Goal: Information Seeking & Learning: Learn about a topic

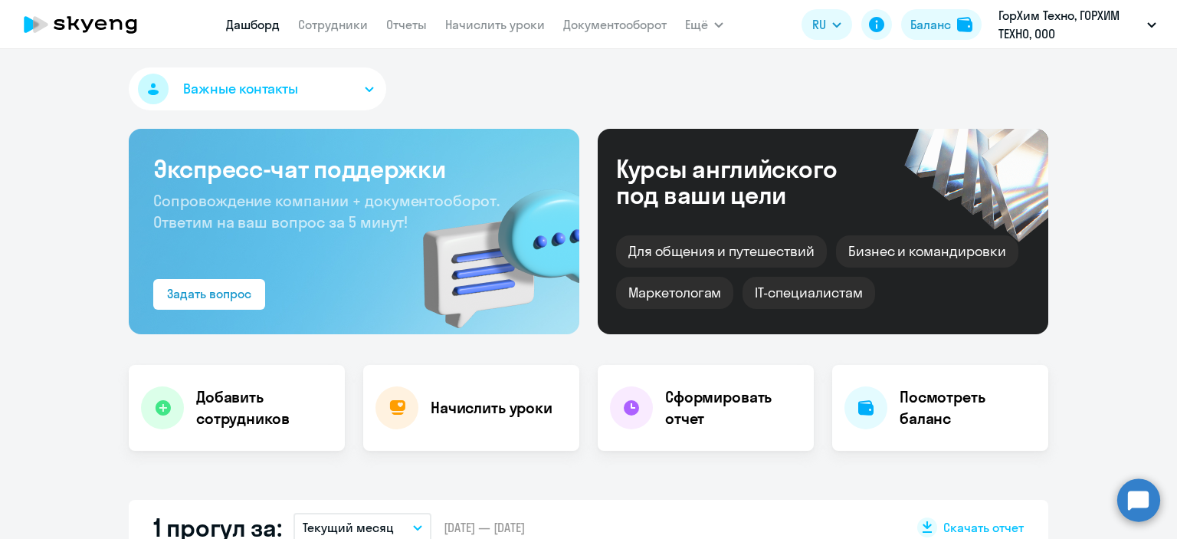
select select "30"
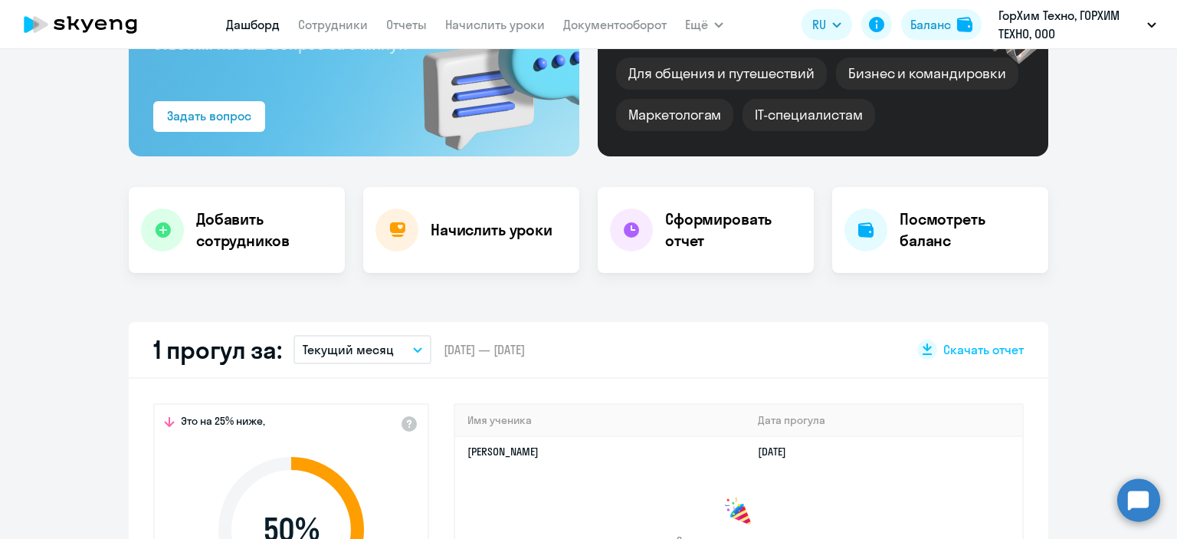
scroll to position [116, 0]
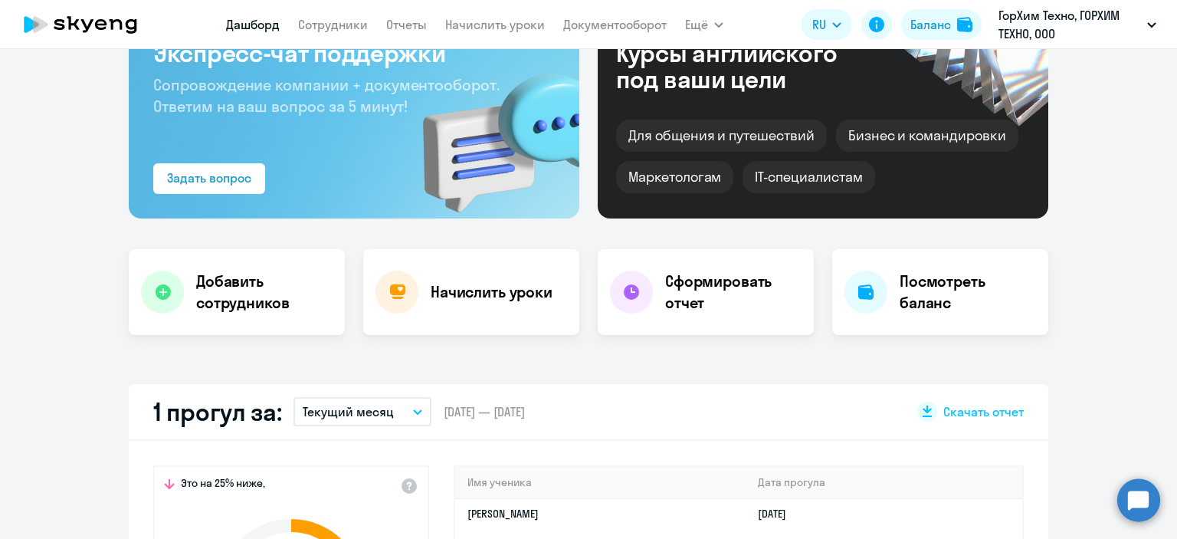
click at [383, 21] on nav "[PERSON_NAME] Отчеты Начислить уроки Документооборот" at bounding box center [446, 24] width 440 height 31
click at [395, 27] on link "Отчеты" at bounding box center [406, 24] width 41 height 15
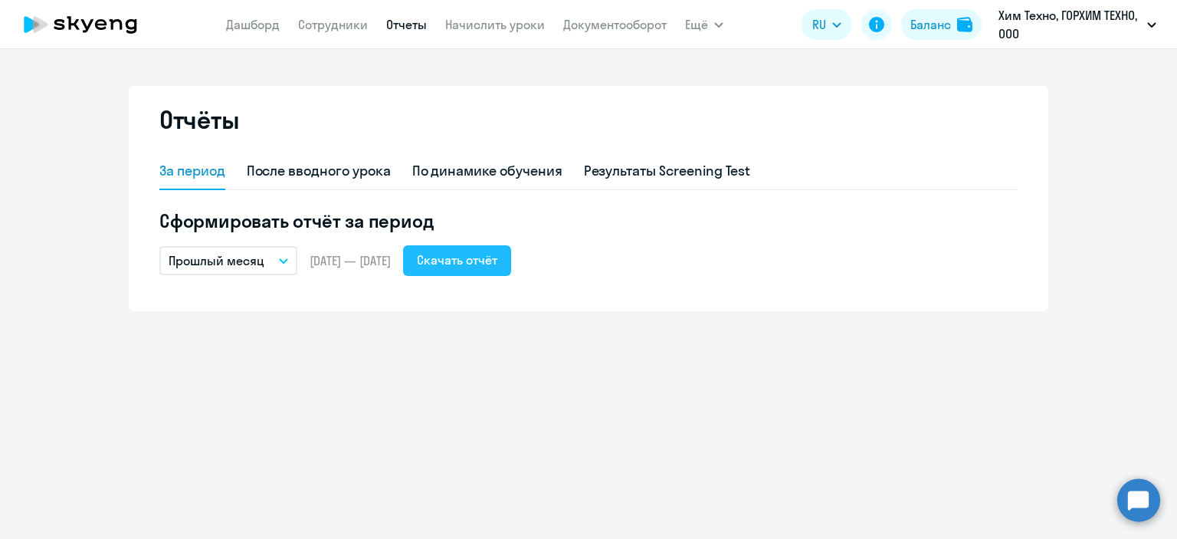
click at [497, 258] on div "Скачать отчёт" at bounding box center [457, 260] width 80 height 18
click at [340, 162] on div "После вводного урока" at bounding box center [319, 171] width 144 height 20
select select "10"
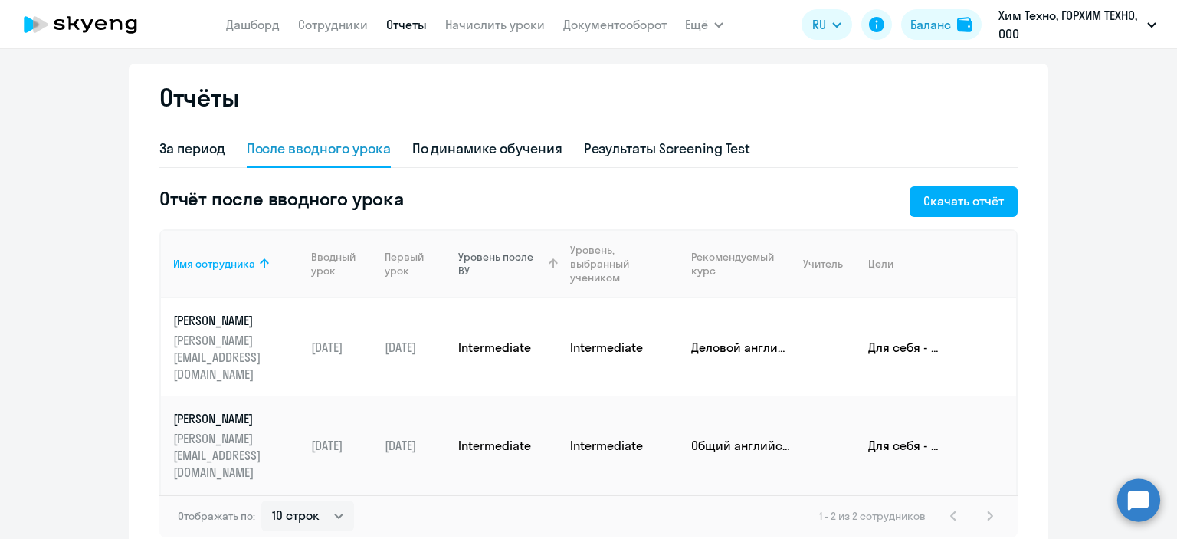
scroll to position [61, 0]
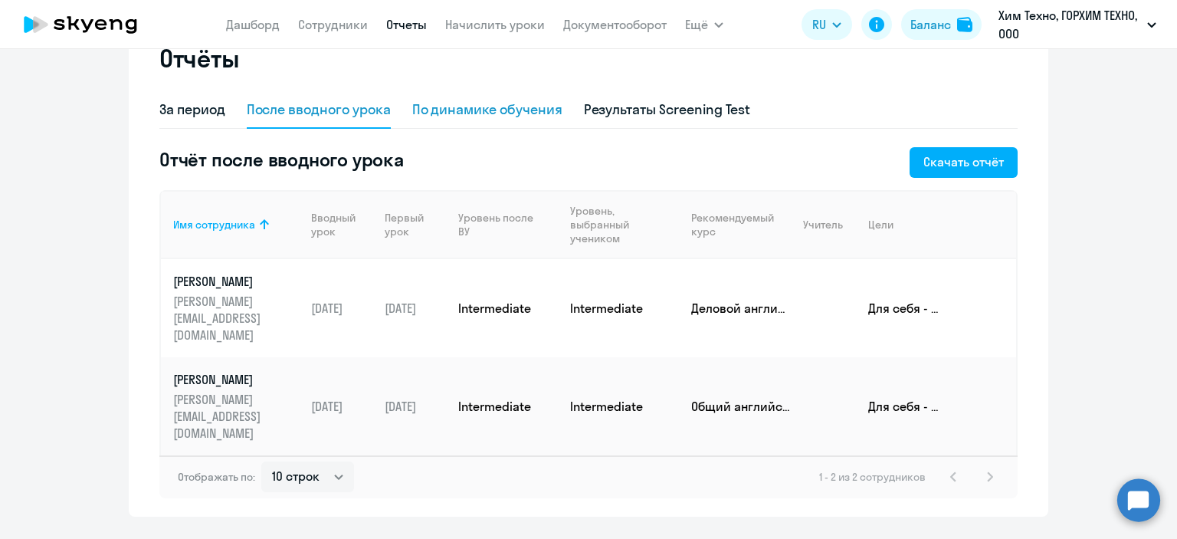
click at [490, 113] on div "По динамике обучения" at bounding box center [487, 110] width 150 height 20
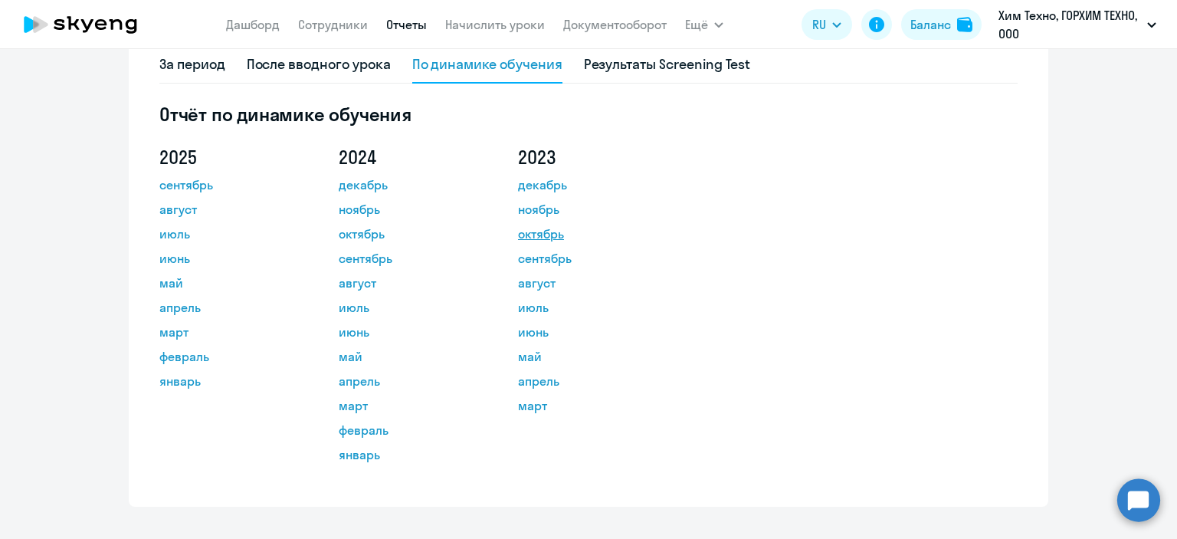
scroll to position [126, 0]
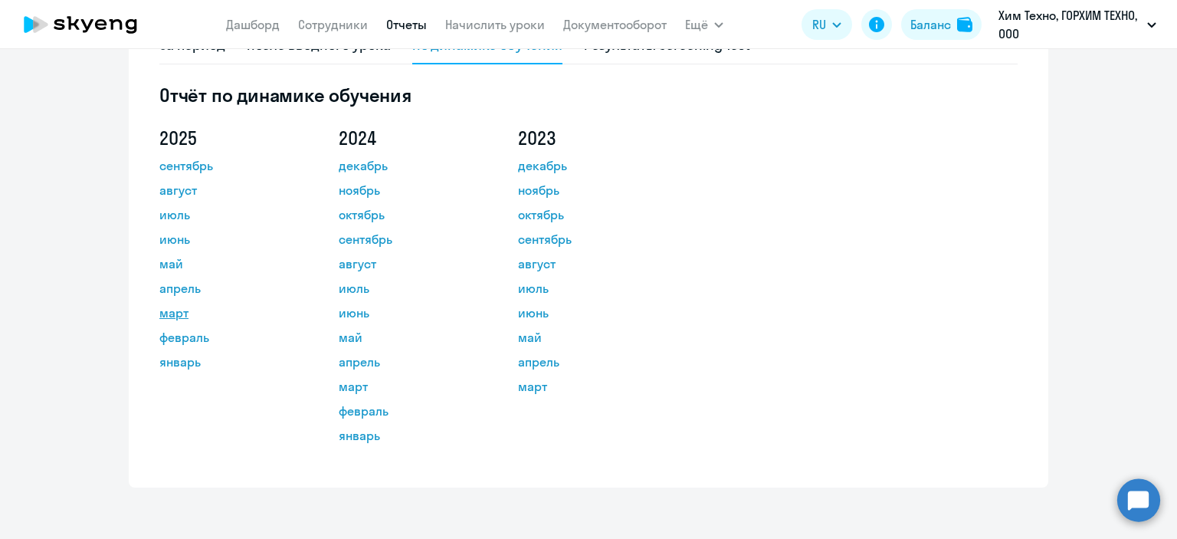
click at [169, 304] on link "март" at bounding box center [228, 312] width 138 height 18
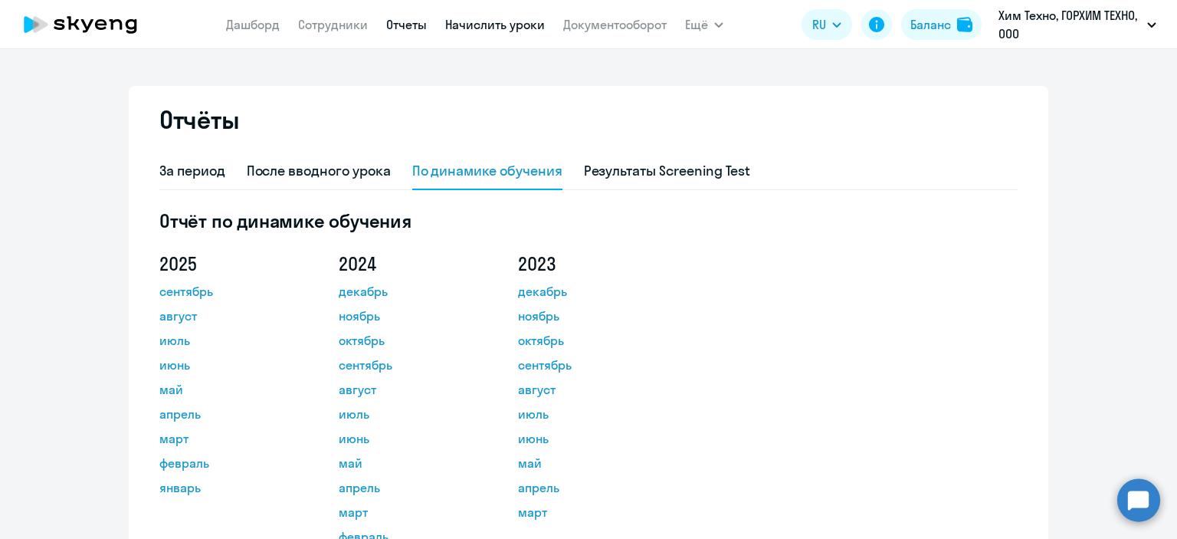
click at [460, 28] on link "Начислить уроки" at bounding box center [495, 24] width 100 height 15
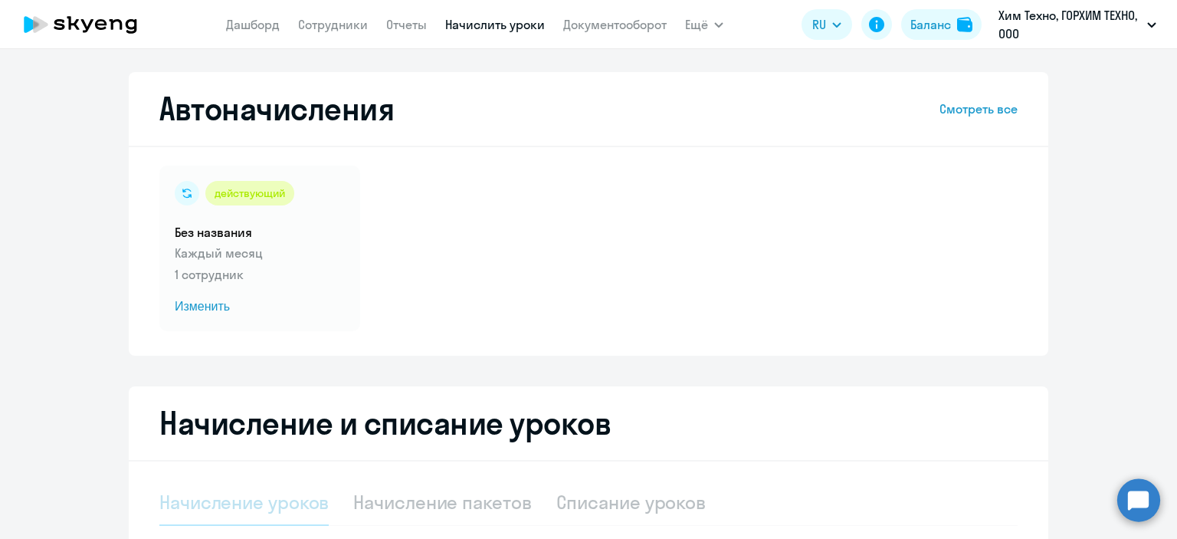
select select "10"
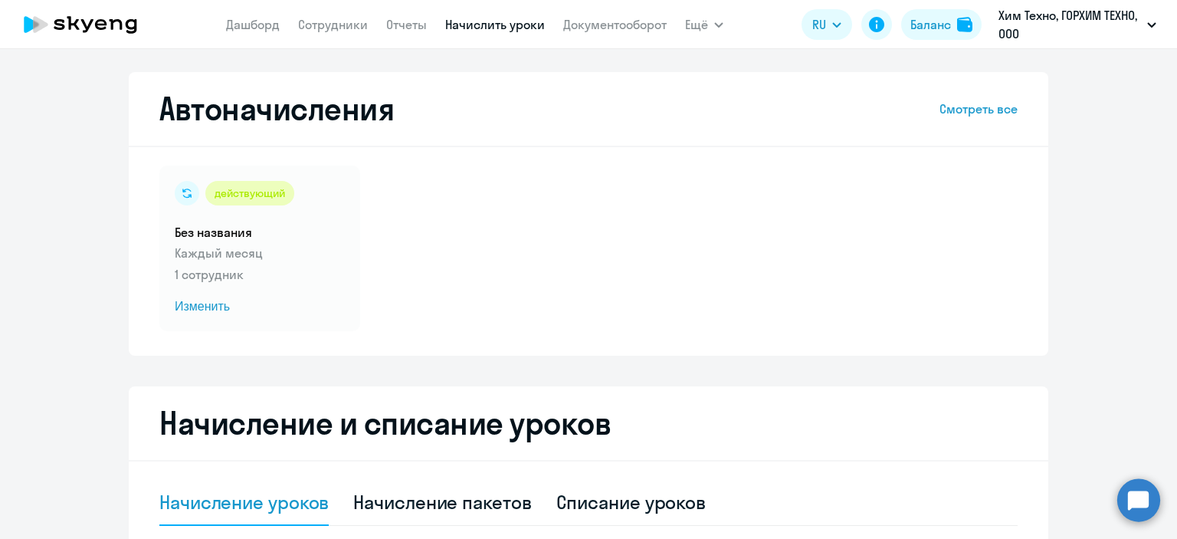
click at [591, 9] on nav "[PERSON_NAME] Отчеты Начислить уроки Документооборот" at bounding box center [446, 24] width 440 height 31
click at [598, 25] on link "Документооборот" at bounding box center [614, 24] width 103 height 15
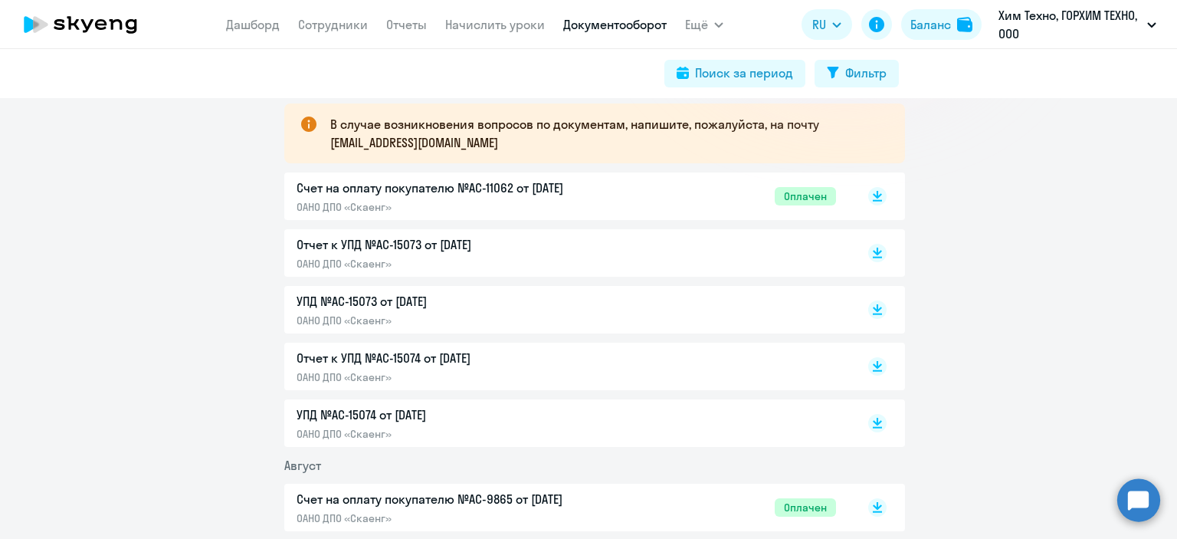
scroll to position [306, 0]
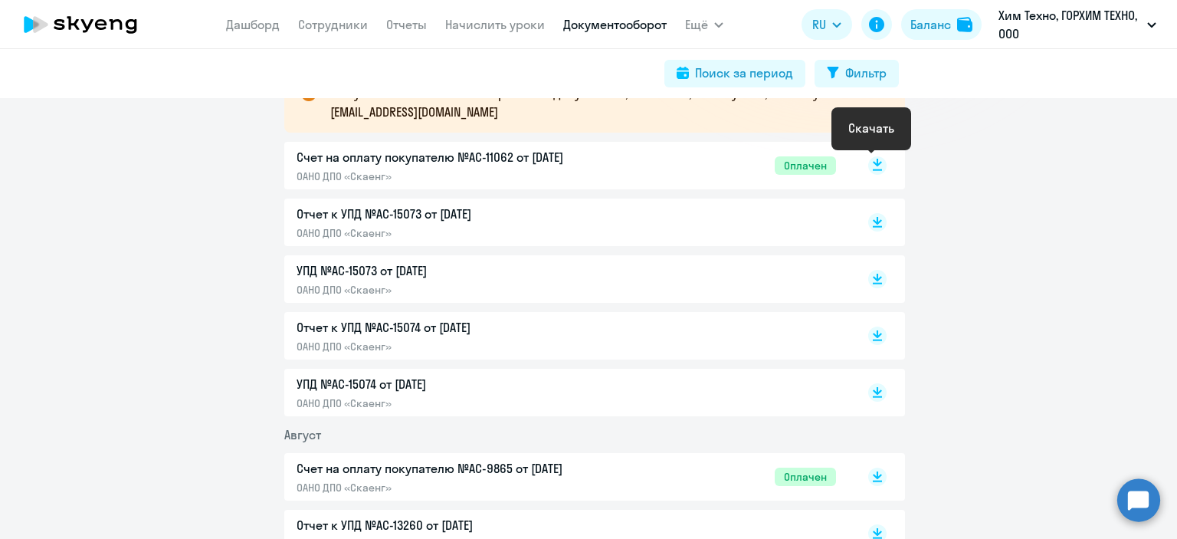
click at [873, 165] on rect at bounding box center [877, 165] width 18 height 18
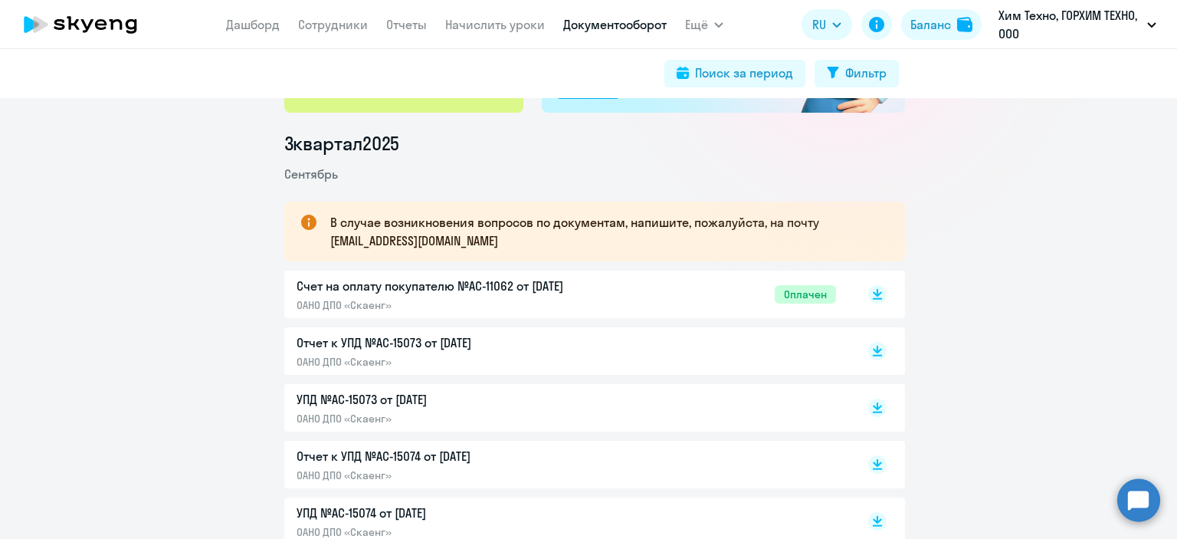
scroll to position [77, 0]
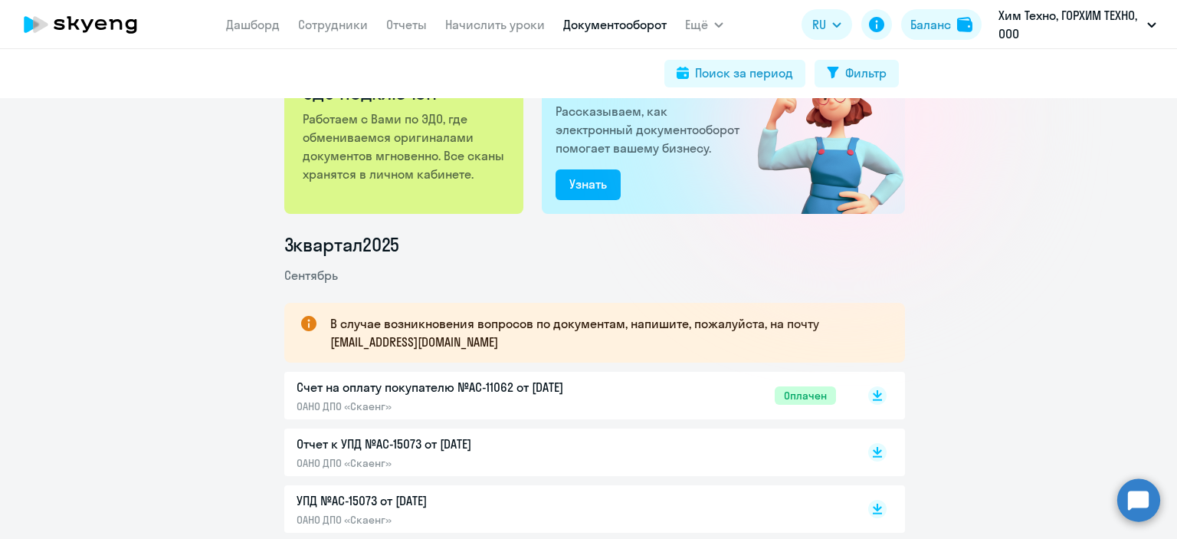
click at [253, 34] on nav "[PERSON_NAME] Отчеты Начислить уроки Документооборот" at bounding box center [446, 24] width 440 height 31
click at [328, 30] on link "Сотрудники" at bounding box center [333, 24] width 70 height 15
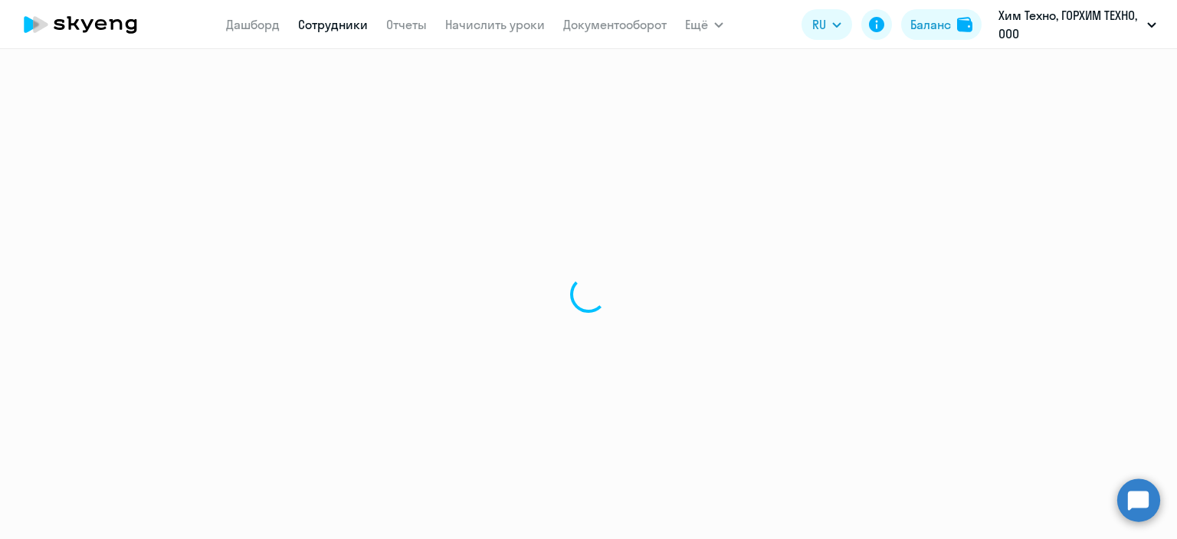
select select "30"
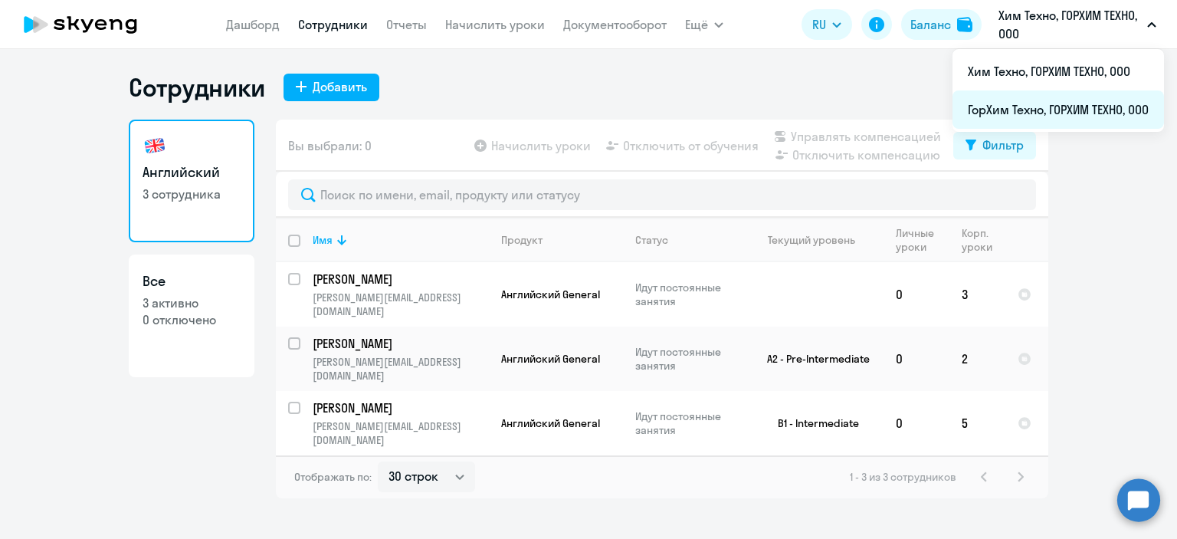
click at [1033, 104] on li "ГорХим Техно, ГОРХИМ ТЕХНО, ООО" at bounding box center [1057, 109] width 211 height 38
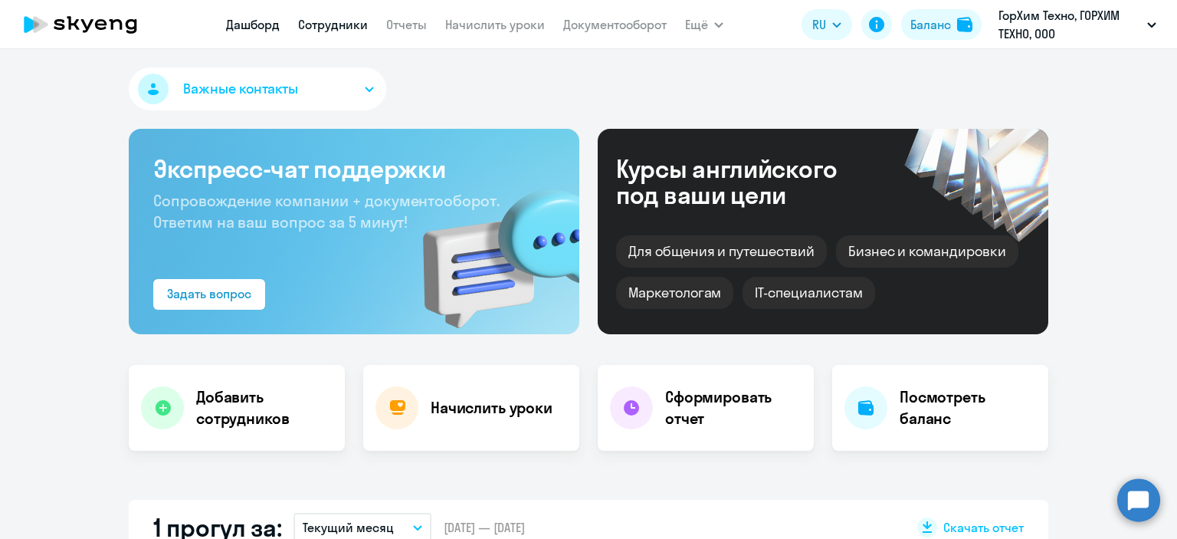
click at [326, 24] on link "Сотрудники" at bounding box center [333, 24] width 70 height 15
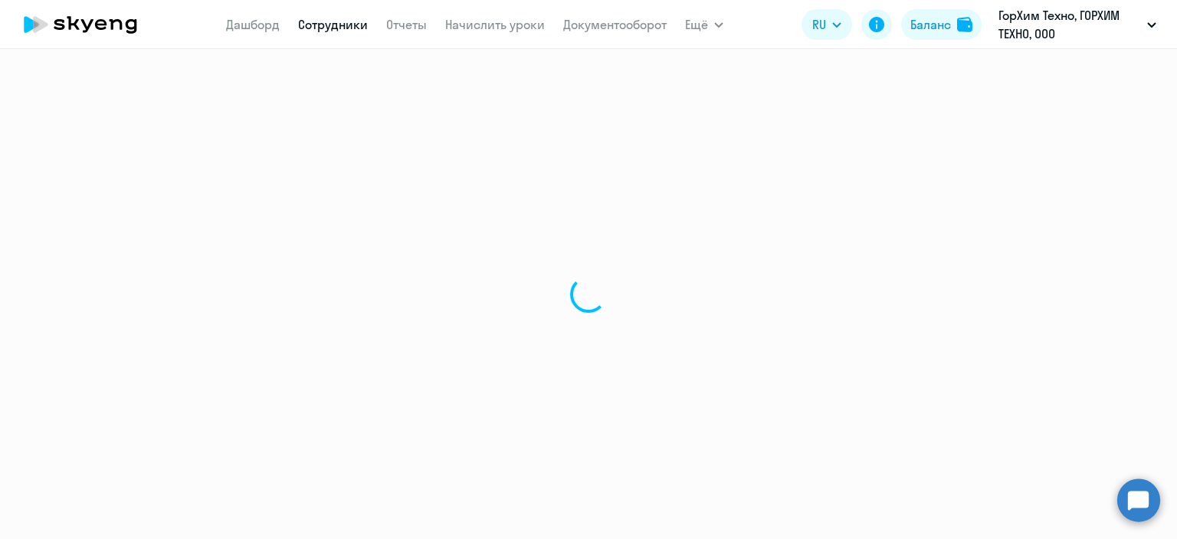
select select "30"
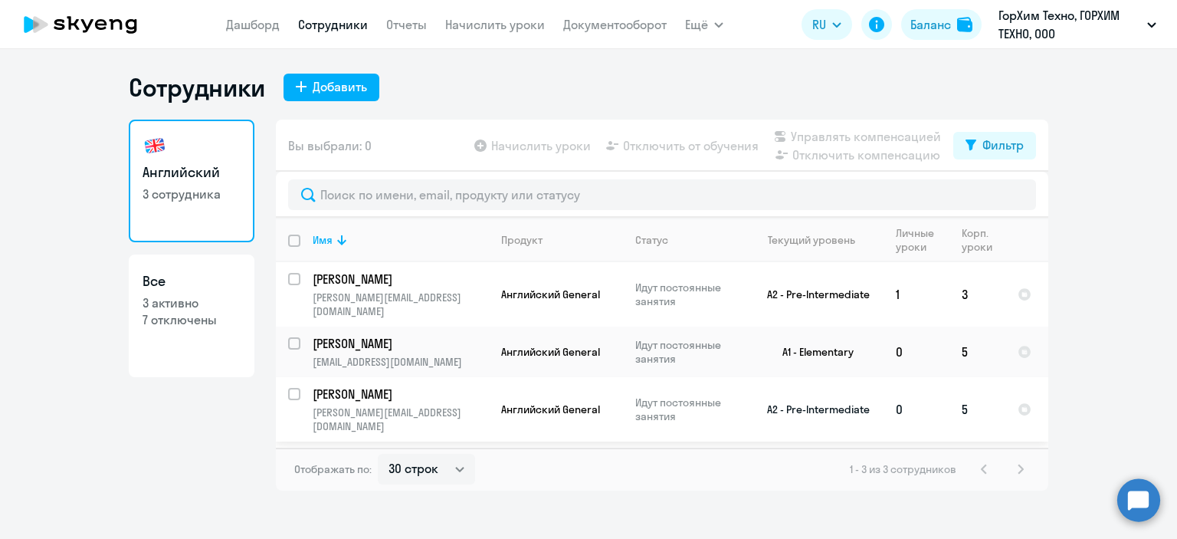
click at [444, 385] on p "[PERSON_NAME]" at bounding box center [399, 393] width 173 height 17
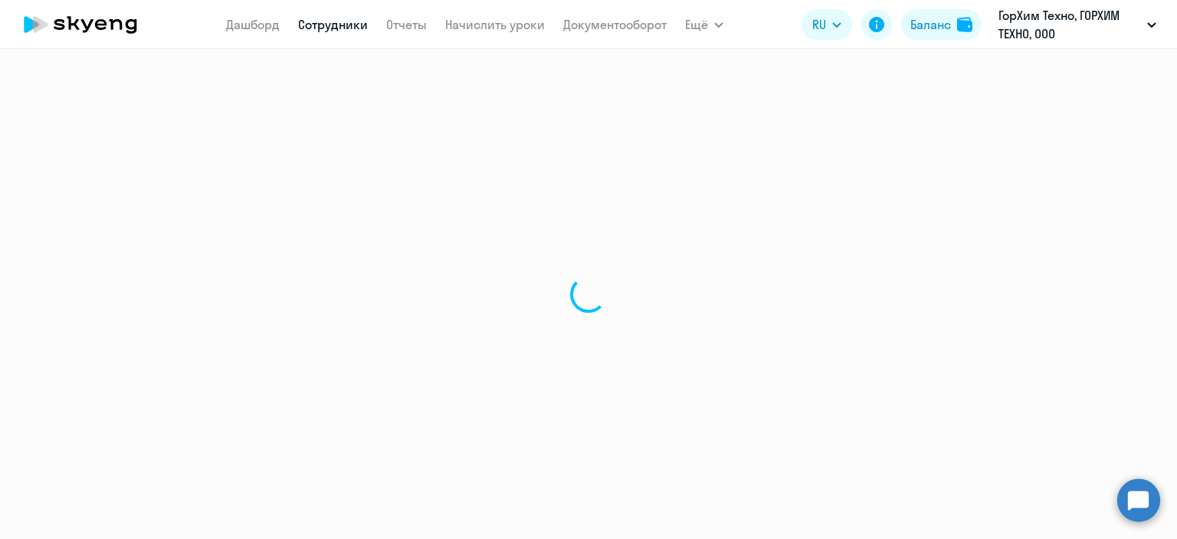
select select "english"
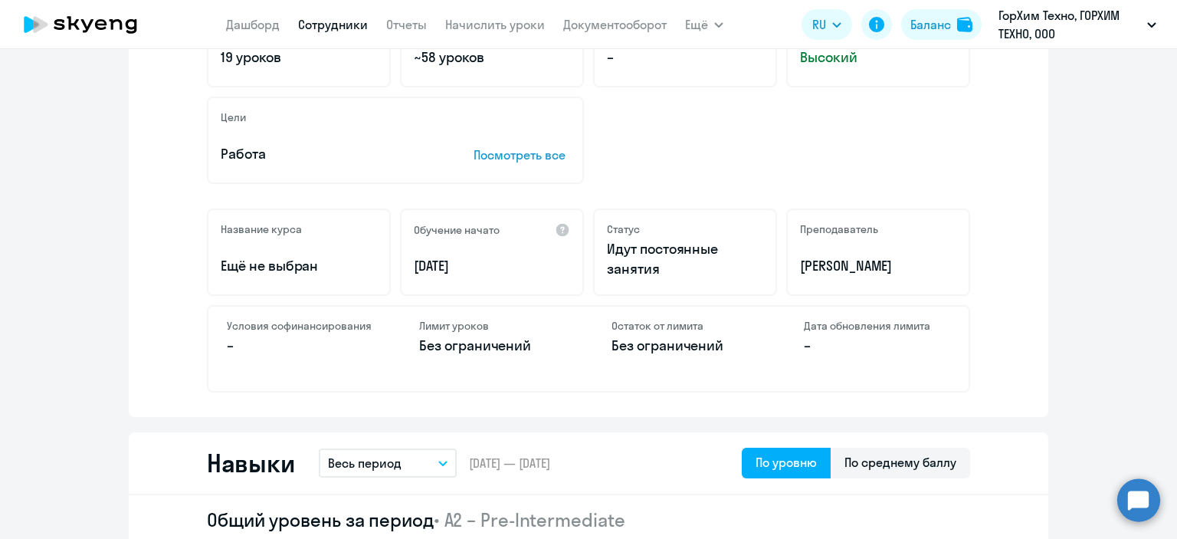
scroll to position [460, 0]
